Goal: Check status: Check status

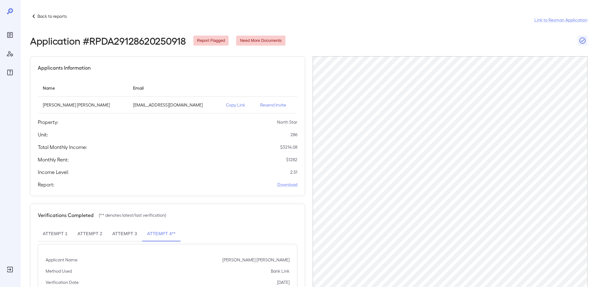
click at [6, 30] on div at bounding box center [10, 42] width 10 height 70
click at [11, 32] on icon "Reports" at bounding box center [10, 35] width 6 height 6
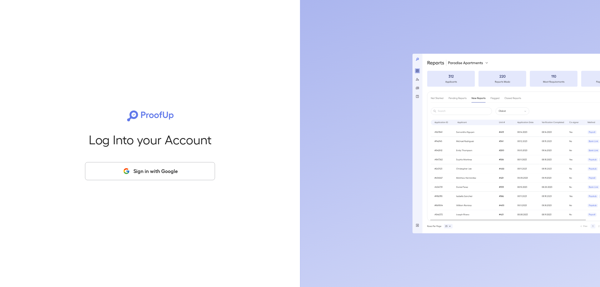
click at [168, 167] on button "Sign in with Google" at bounding box center [150, 171] width 130 height 18
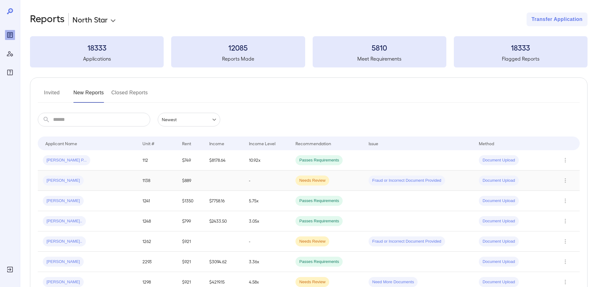
click at [96, 181] on div "[PERSON_NAME]" at bounding box center [88, 181] width 90 height 10
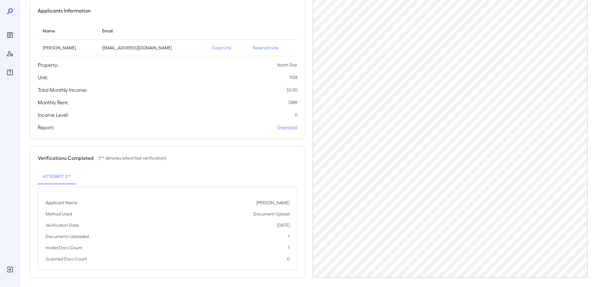
scroll to position [60, 0]
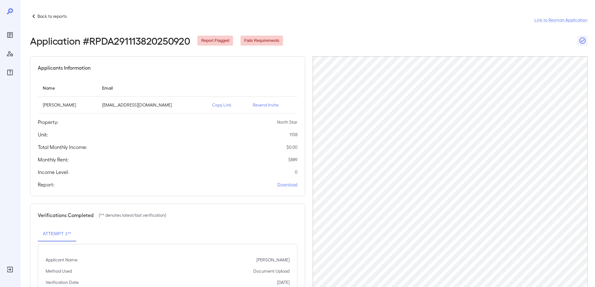
click at [4, 35] on div at bounding box center [10, 143] width 20 height 287
click at [7, 33] on icon "Reports" at bounding box center [10, 35] width 6 height 6
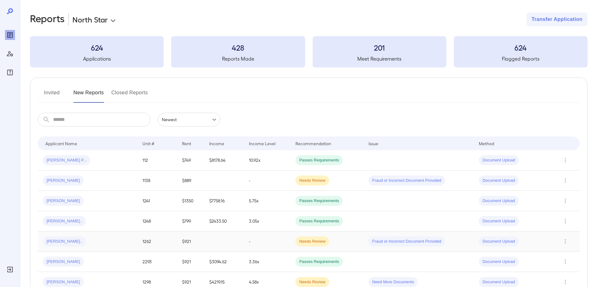
click at [105, 237] on div "[PERSON_NAME].." at bounding box center [88, 241] width 90 height 10
